Goal: Navigation & Orientation: Go to known website

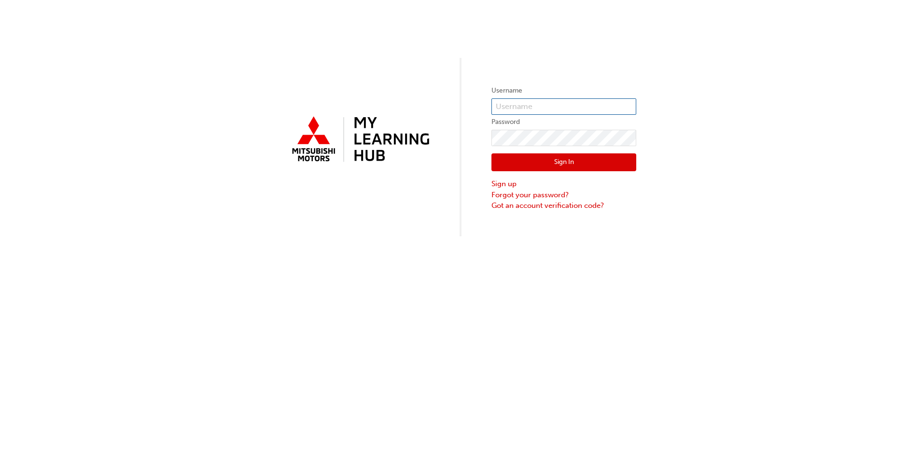
click at [517, 103] on input "text" at bounding box center [563, 106] width 145 height 16
